Goal: Information Seeking & Learning: Learn about a topic

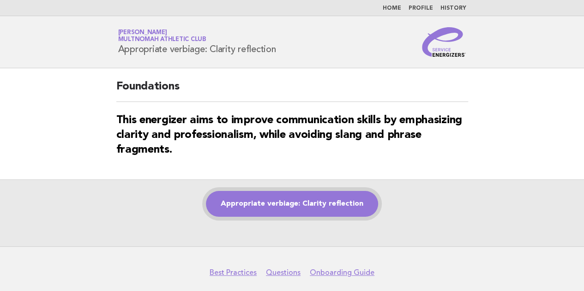
drag, startPoint x: 0, startPoint y: 0, endPoint x: 286, endPoint y: 212, distance: 356.2
click at [286, 212] on link "Appropriate verbiage: Clarity reflection" at bounding box center [292, 204] width 172 height 26
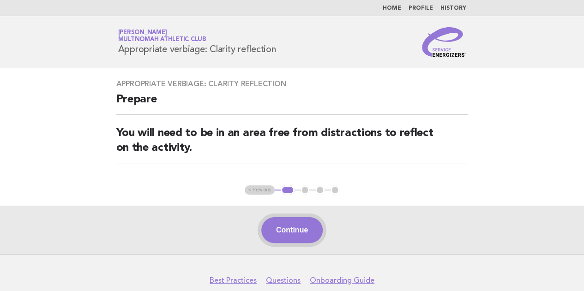
click at [301, 229] on button "Continue" at bounding box center [291, 230] width 61 height 26
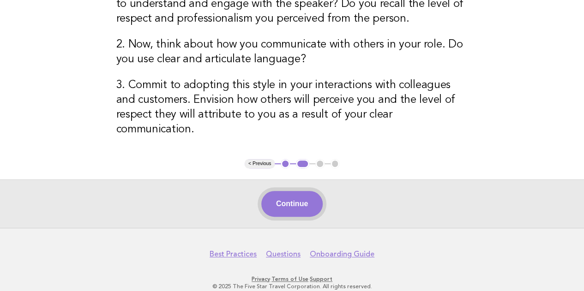
click at [281, 191] on button "Continue" at bounding box center [291, 204] width 61 height 26
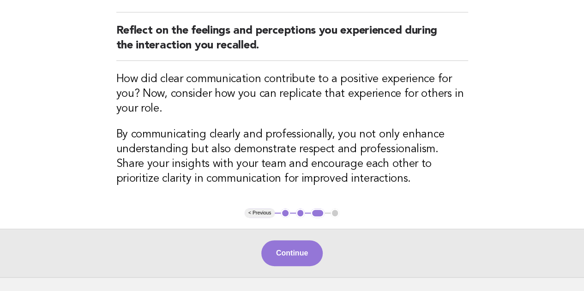
scroll to position [141, 0]
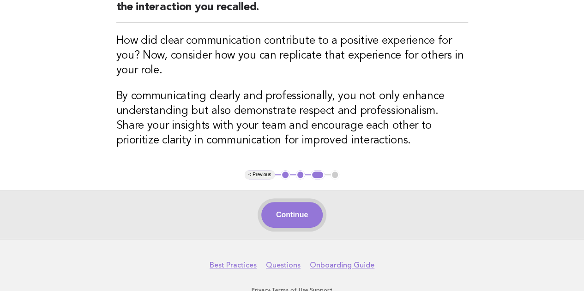
click at [277, 215] on button "Continue" at bounding box center [291, 215] width 61 height 26
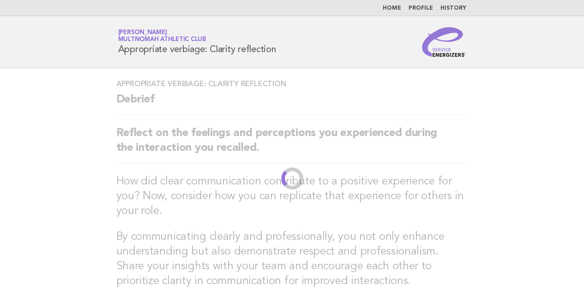
scroll to position [77, 0]
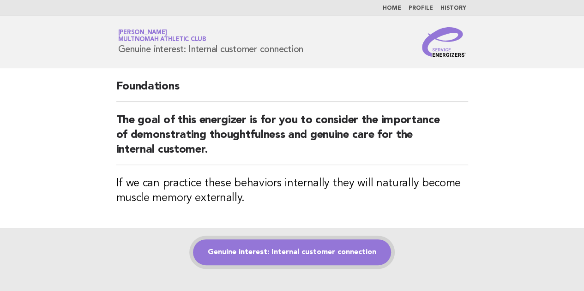
click at [283, 254] on link "Genuine interest: Internal customer connection" at bounding box center [292, 253] width 198 height 26
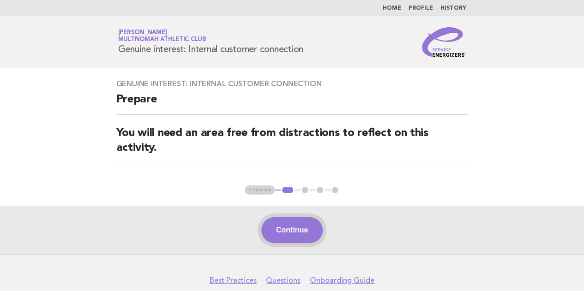
click at [282, 229] on button "Continue" at bounding box center [291, 230] width 61 height 26
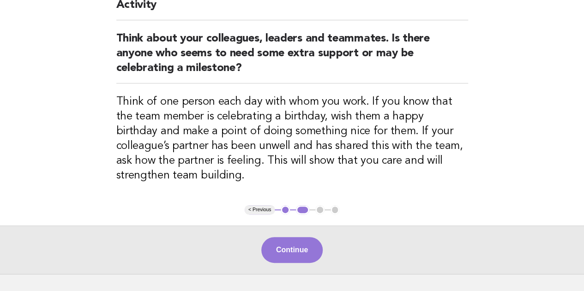
scroll to position [101, 0]
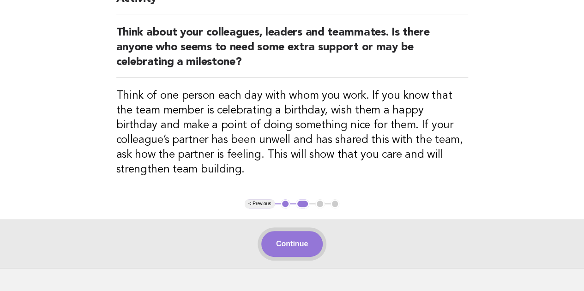
click at [297, 237] on button "Continue" at bounding box center [291, 244] width 61 height 26
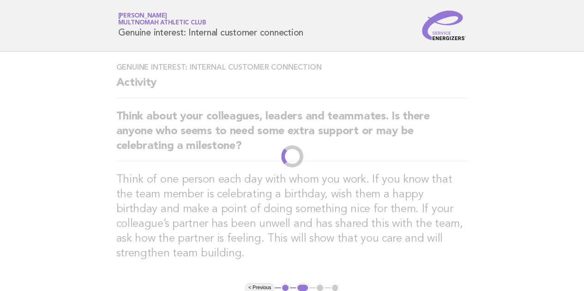
scroll to position [0, 0]
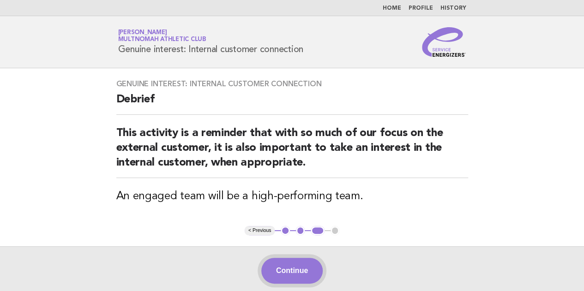
click at [292, 265] on button "Continue" at bounding box center [291, 271] width 61 height 26
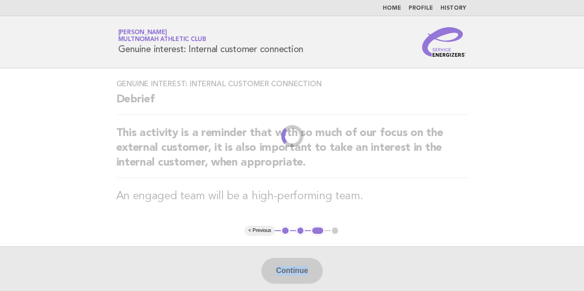
click at [292, 265] on div "Continue" at bounding box center [292, 271] width 584 height 48
click at [373, 267] on div "Continue" at bounding box center [292, 271] width 584 height 48
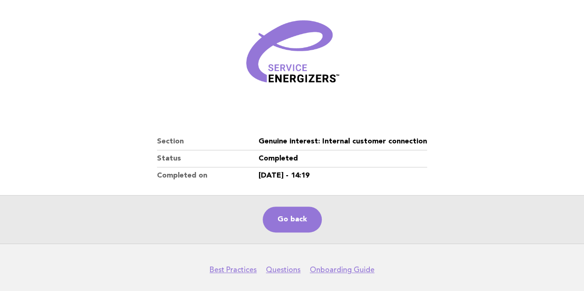
scroll to position [144, 0]
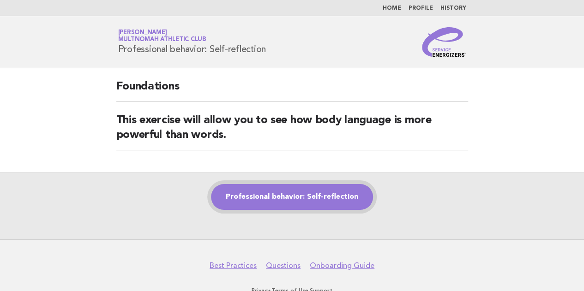
click at [280, 204] on link "Professional behavior: Self-reflection" at bounding box center [292, 197] width 162 height 26
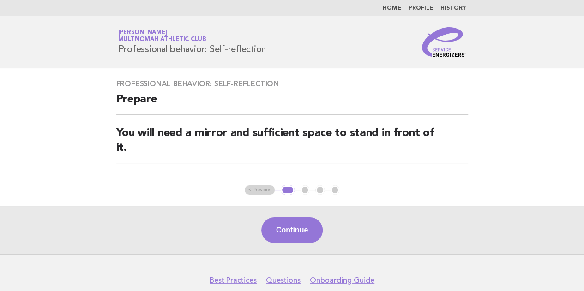
scroll to position [27, 0]
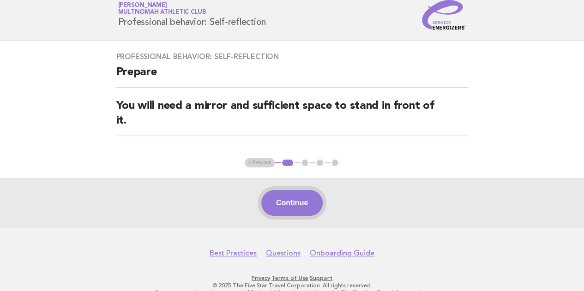
click at [284, 190] on button "Continue" at bounding box center [291, 203] width 61 height 26
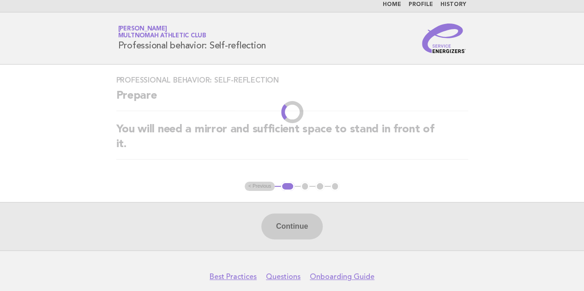
scroll to position [0, 0]
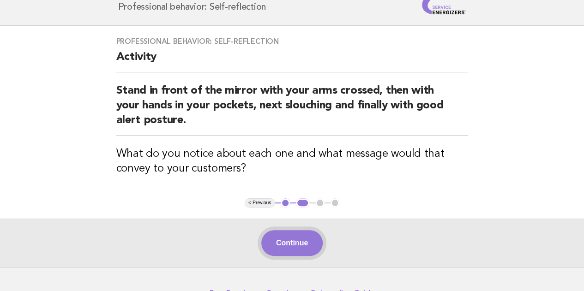
click at [274, 247] on button "Continue" at bounding box center [291, 243] width 61 height 26
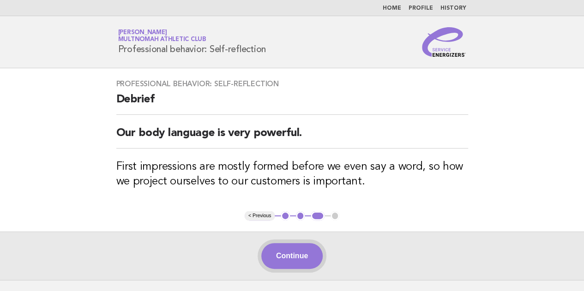
click at [280, 252] on button "Continue" at bounding box center [291, 256] width 61 height 26
